Goal: Navigation & Orientation: Find specific page/section

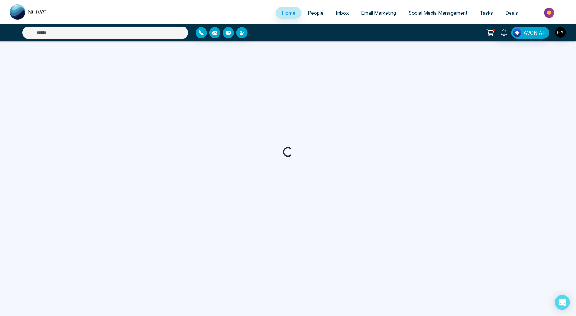
select select "*"
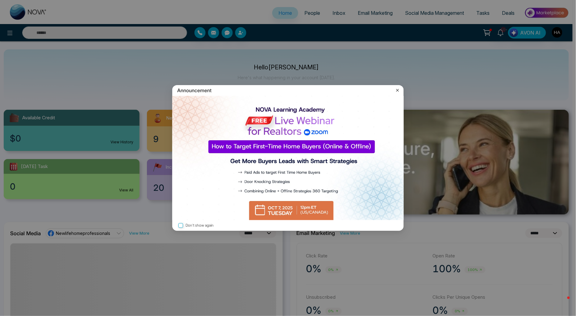
click at [396, 91] on icon at bounding box center [397, 90] width 6 height 6
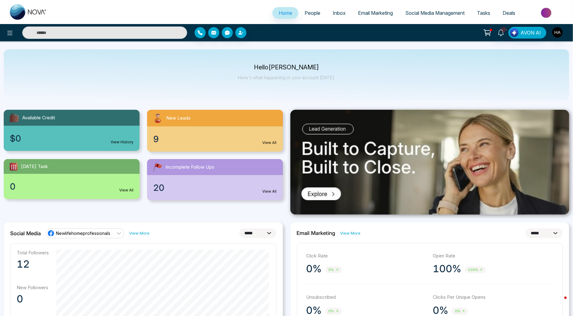
click at [15, 36] on div at bounding box center [95, 33] width 191 height 12
click at [12, 34] on icon at bounding box center [9, 32] width 7 height 7
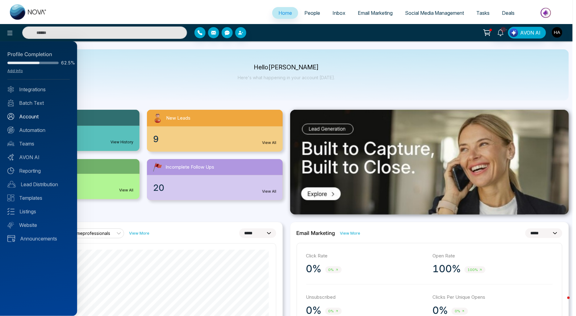
click at [26, 113] on link "Account" at bounding box center [38, 116] width 62 height 7
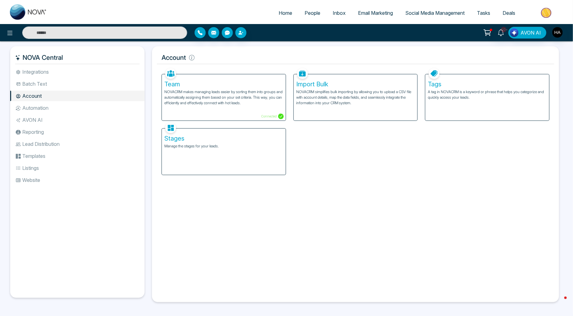
click at [37, 70] on li "Integrations" at bounding box center [77, 72] width 134 height 10
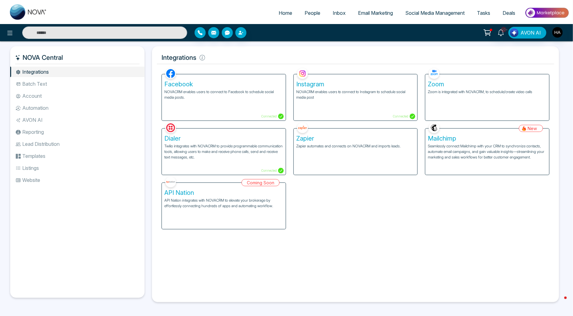
click at [50, 137] on li "Reporting" at bounding box center [77, 132] width 134 height 10
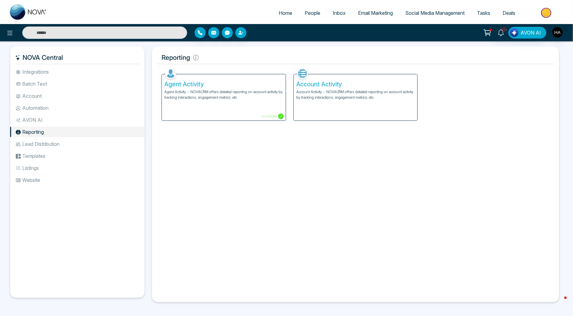
click at [50, 144] on li "Lead Distribution" at bounding box center [77, 144] width 134 height 10
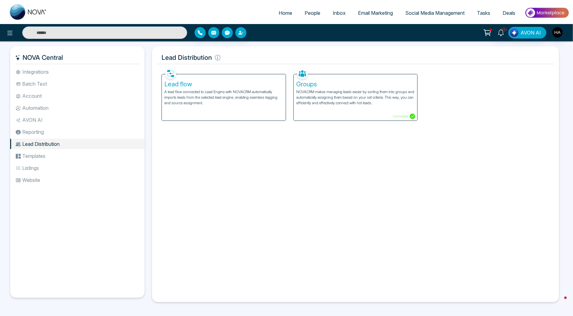
click at [274, 110] on div "Lead flow A lead flow connected to Lead Engine with NOVACRM automatically impor…" at bounding box center [224, 97] width 124 height 46
